Goal: Task Accomplishment & Management: Use online tool/utility

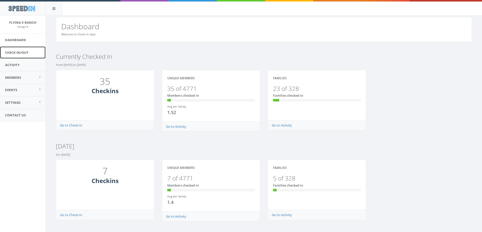
click at [20, 54] on link "Check In/Out" at bounding box center [22, 53] width 45 height 12
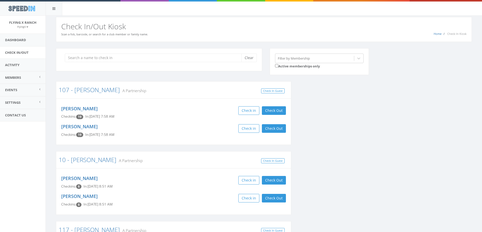
click at [126, 59] on input "search" at bounding box center [155, 58] width 180 height 9
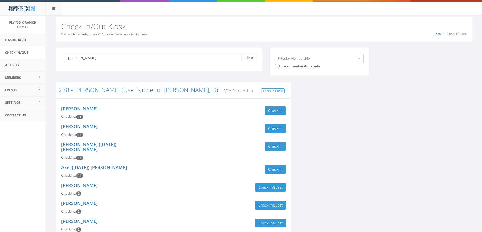
type input "[PERSON_NAME]"
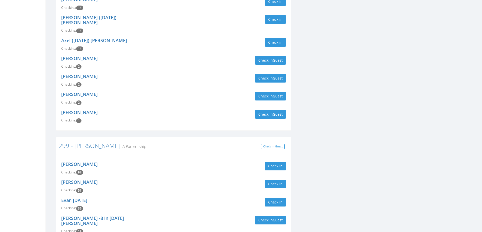
scroll to position [152, 0]
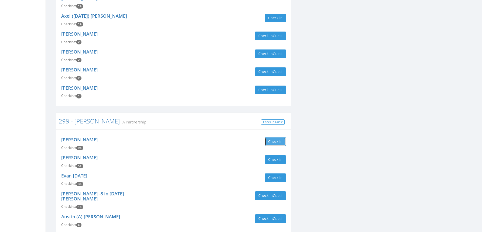
click at [272, 140] on button "Check in" at bounding box center [275, 142] width 21 height 9
